Goal: Find specific page/section: Find specific page/section

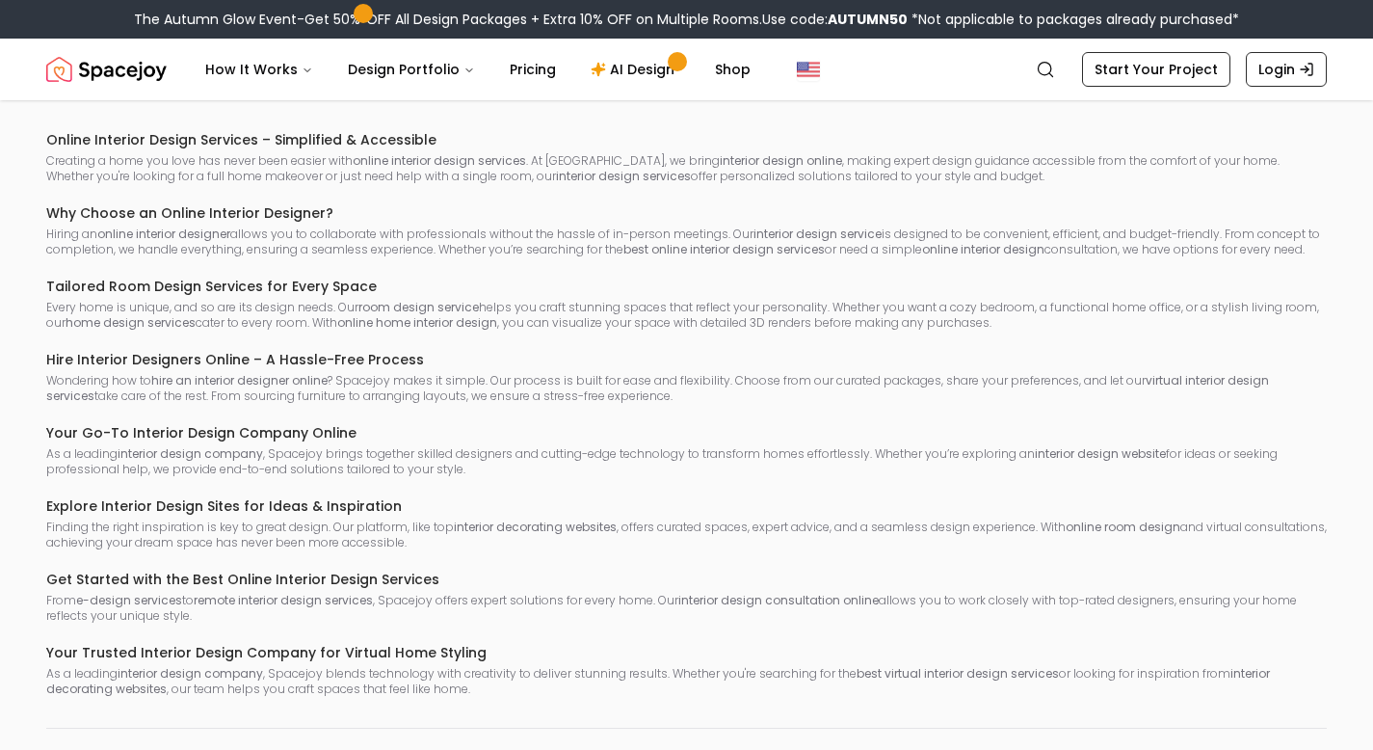
scroll to position [10739, 0]
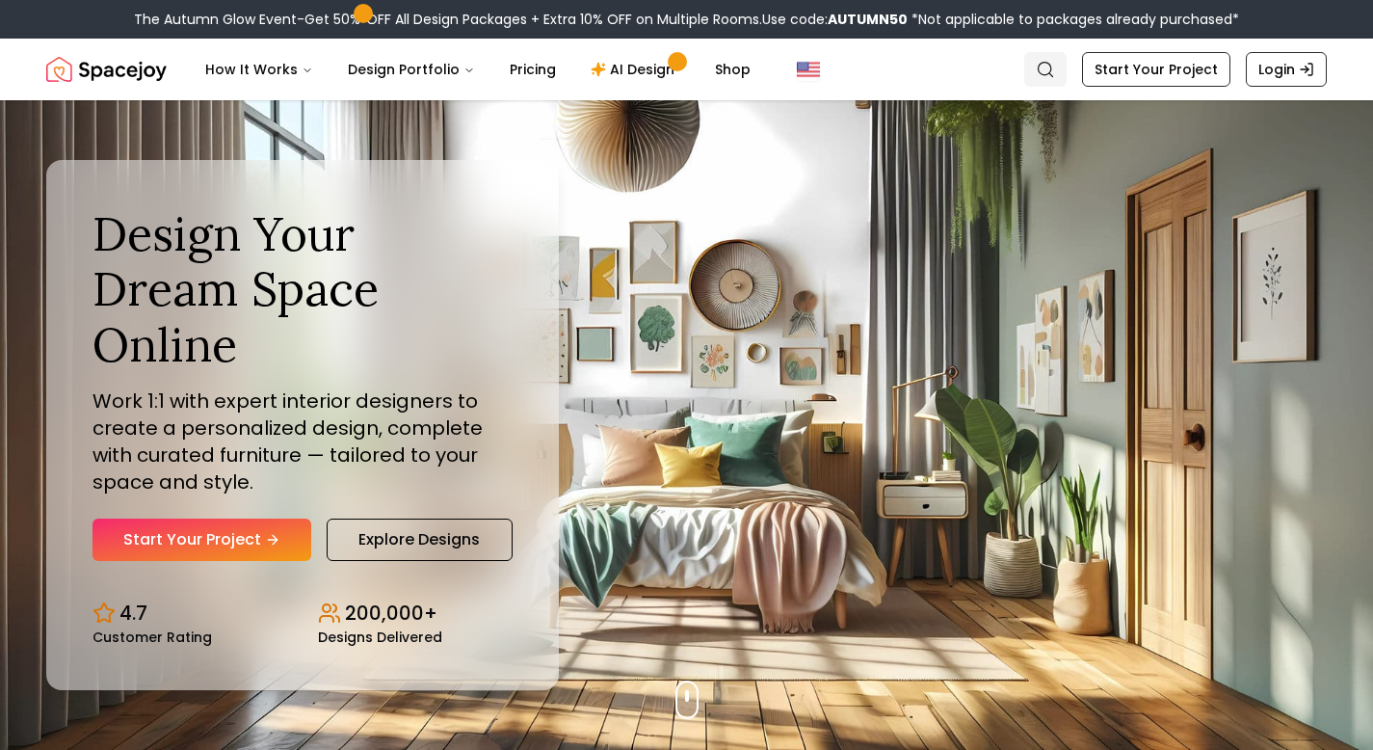
click at [1048, 70] on icon "Global" at bounding box center [1045, 69] width 19 height 19
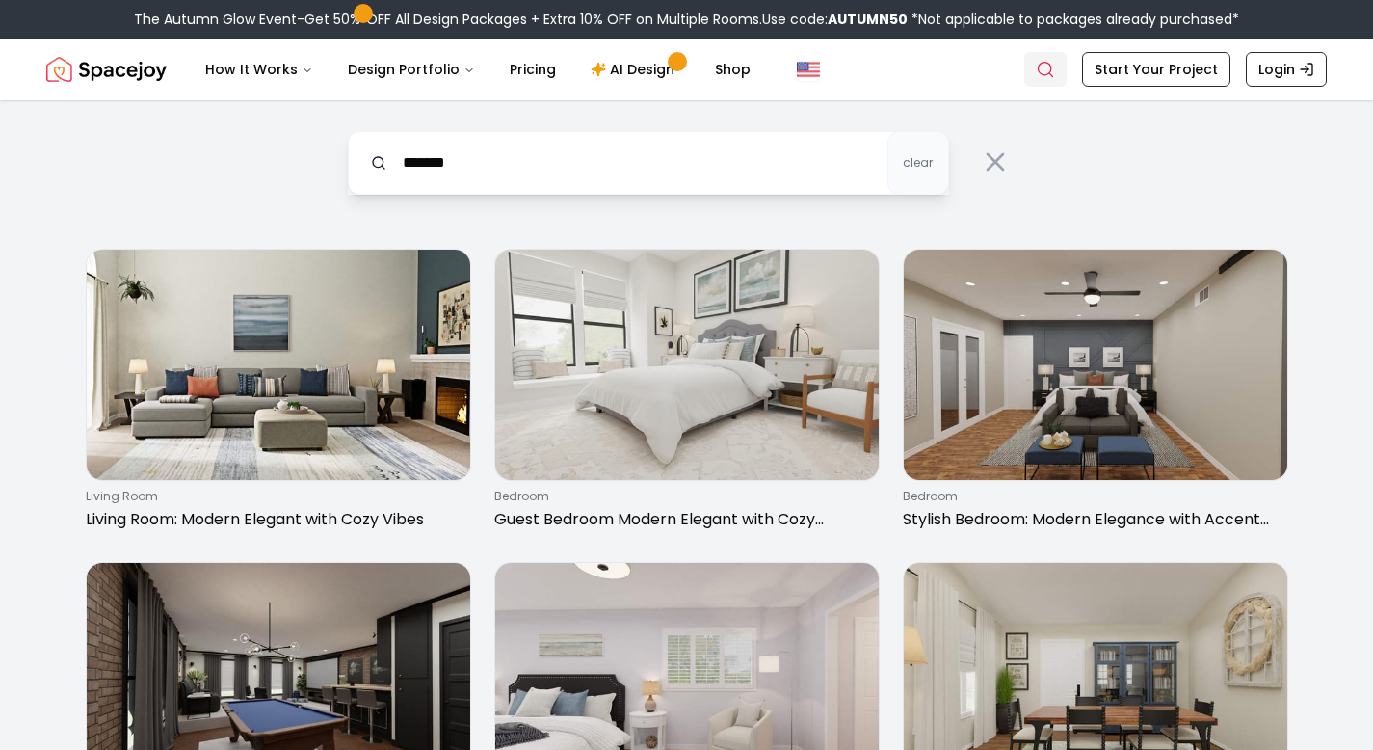
type input "*******"
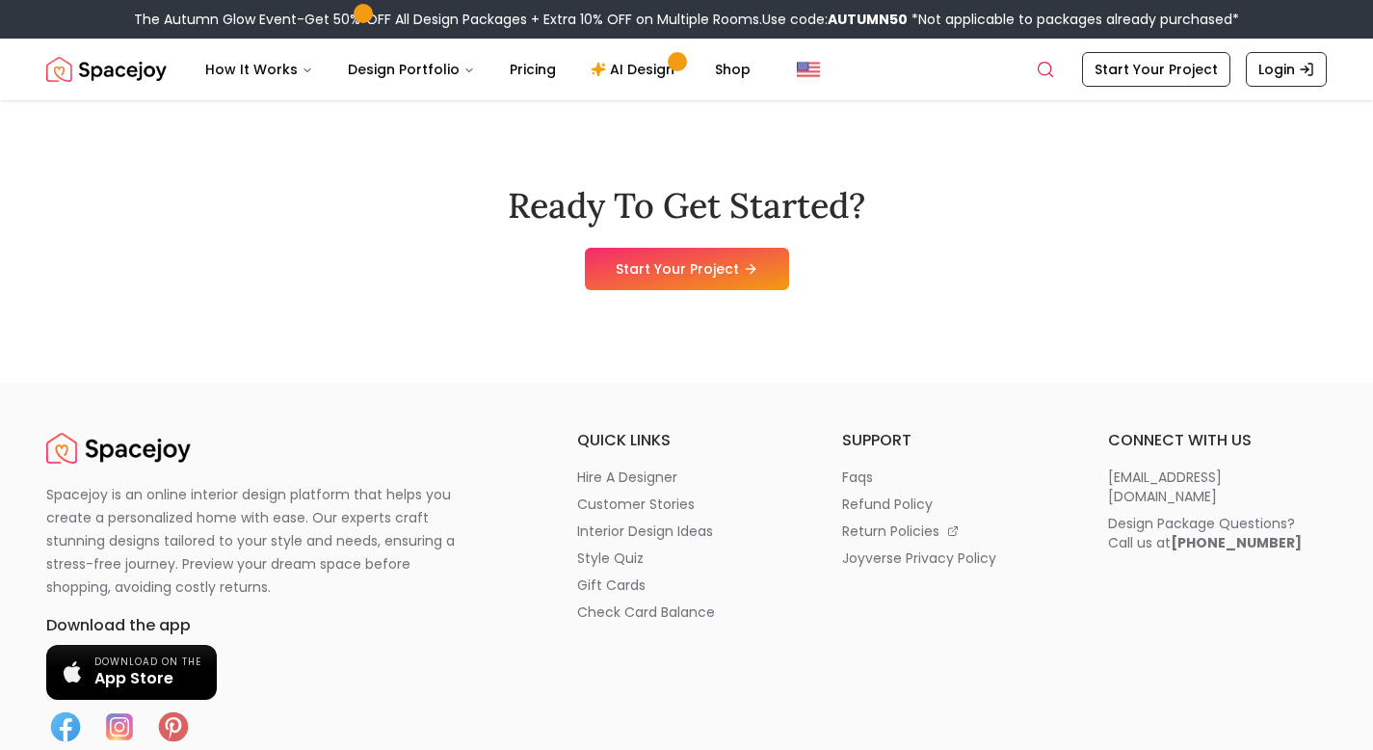
scroll to position [599, 0]
